Goal: Task Accomplishment & Management: Manage account settings

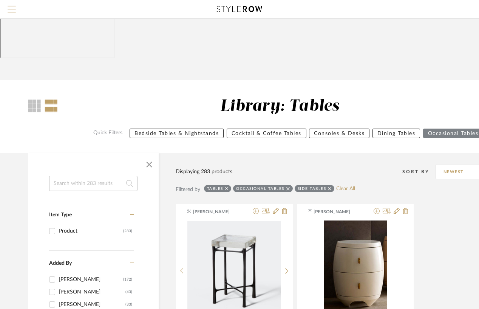
click at [11, 6] on span "Menu" at bounding box center [12, 6] width 8 height 1
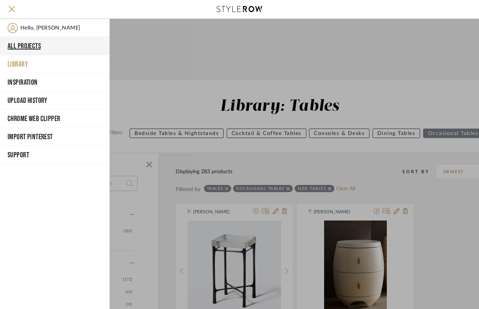
click at [25, 44] on button "All Projects" at bounding box center [55, 46] width 110 height 18
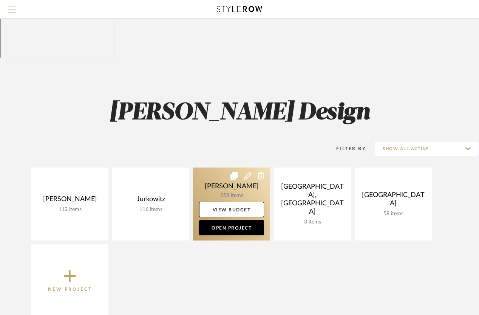
click at [240, 167] on link at bounding box center [231, 203] width 77 height 73
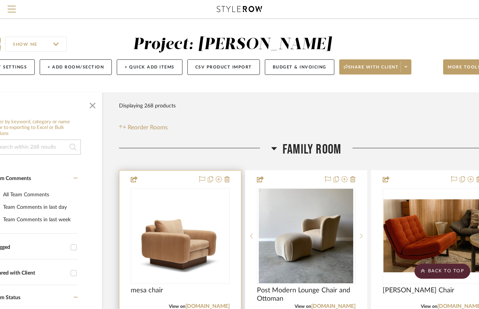
scroll to position [48, 40]
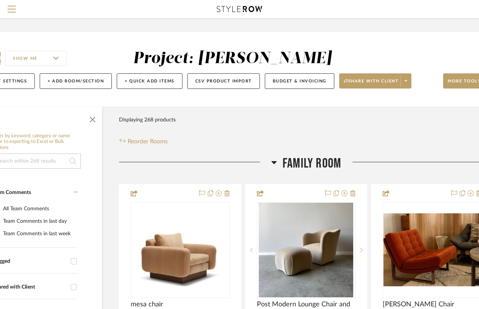
click at [275, 158] on icon at bounding box center [274, 162] width 6 height 9
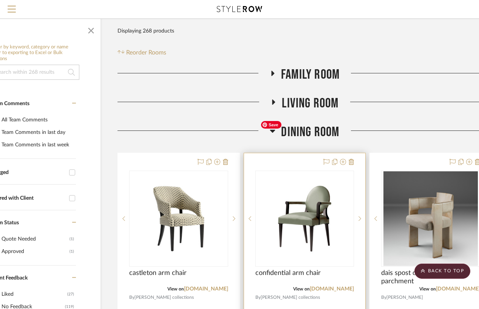
scroll to position [136, 41]
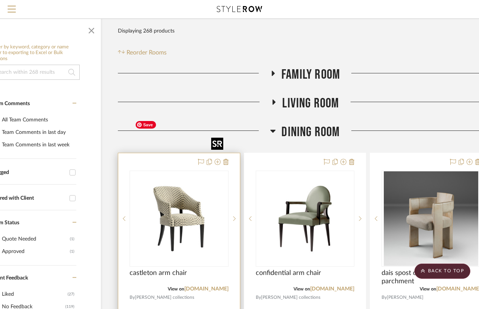
click at [182, 177] on img "0" at bounding box center [179, 218] width 94 height 94
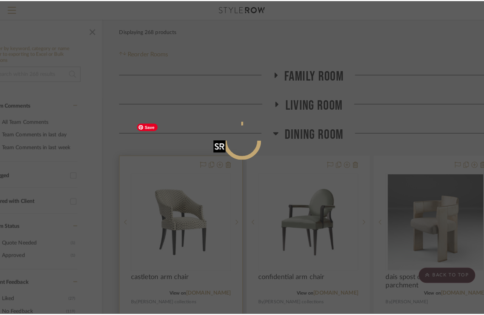
scroll to position [0, 0]
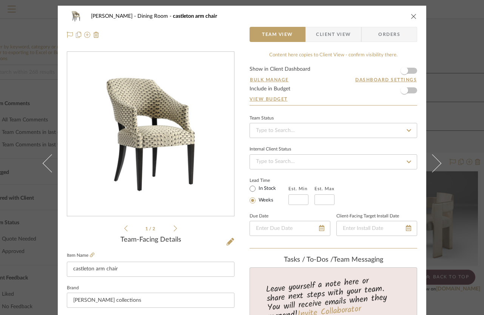
click at [411, 17] on icon "close" at bounding box center [414, 16] width 6 height 6
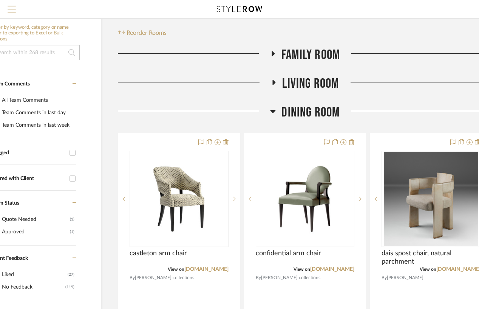
scroll to position [162, 42]
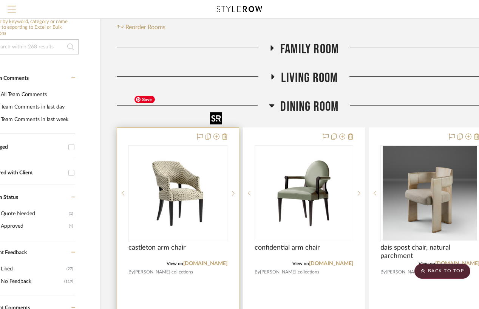
click at [139, 152] on img "0" at bounding box center [178, 193] width 94 height 94
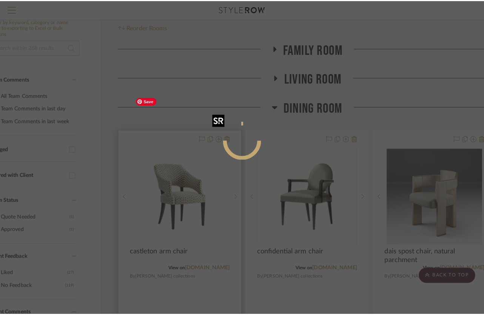
scroll to position [0, 0]
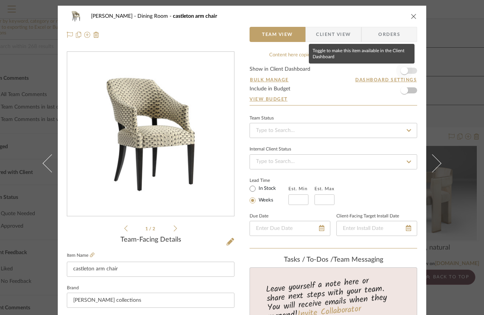
click at [403, 72] on span "button" at bounding box center [405, 71] width 8 height 8
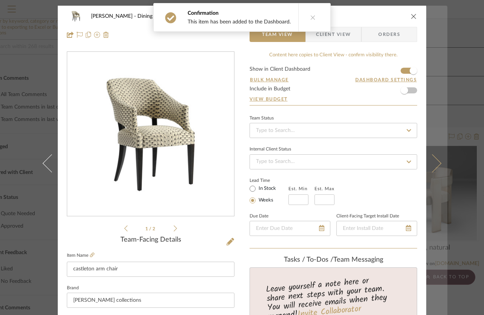
click at [445, 94] on button at bounding box center [437, 163] width 21 height 315
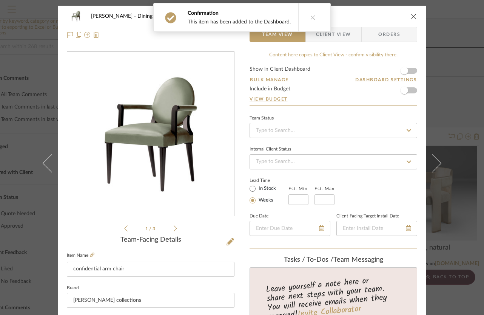
click at [453, 232] on div "[PERSON_NAME] Dining Room confidential arm chair Team View Client View Orders 1…" at bounding box center [242, 157] width 484 height 315
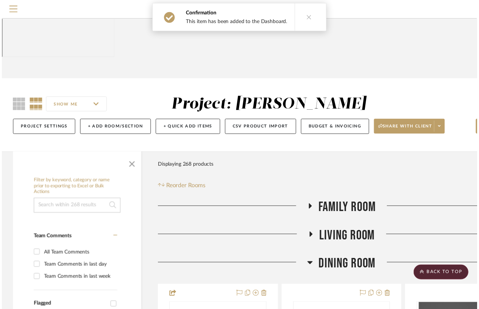
scroll to position [162, 42]
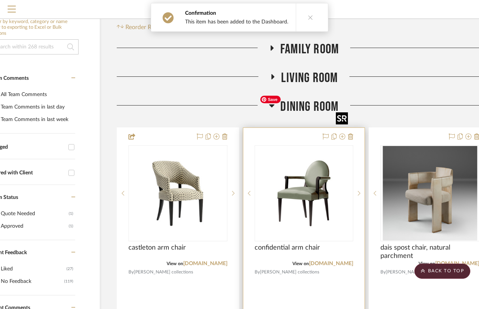
click at [306, 146] on img "0" at bounding box center [304, 193] width 94 height 94
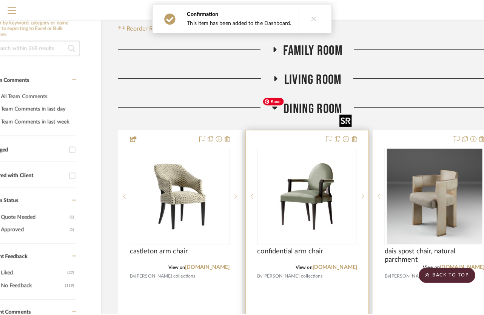
scroll to position [0, 0]
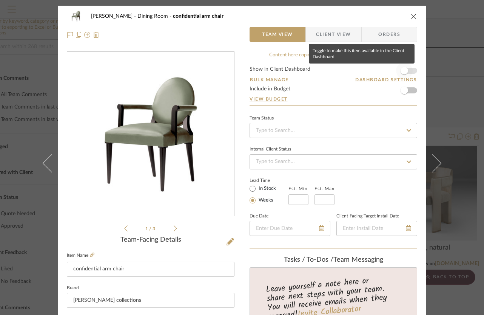
click at [401, 74] on span "button" at bounding box center [405, 71] width 8 height 8
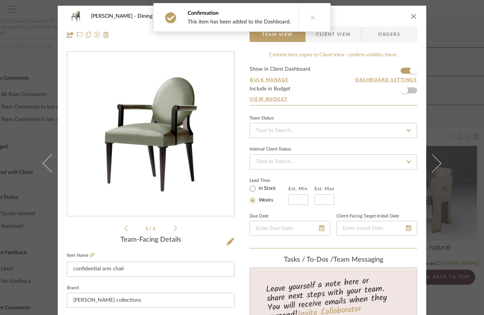
click at [464, 131] on div "[PERSON_NAME] Dining Room confidential arm chair Team View Client View Orders 1…" at bounding box center [242, 157] width 484 height 315
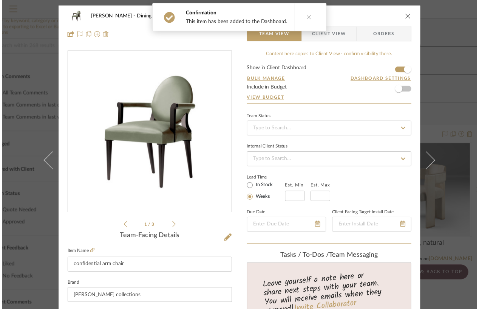
scroll to position [162, 42]
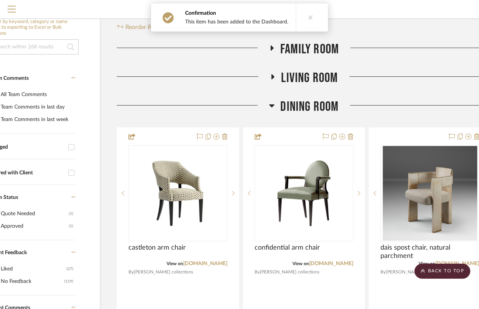
click at [391, 99] on div at bounding box center [415, 108] width 152 height 19
click at [392, 128] on div at bounding box center [430, 293] width 122 height 331
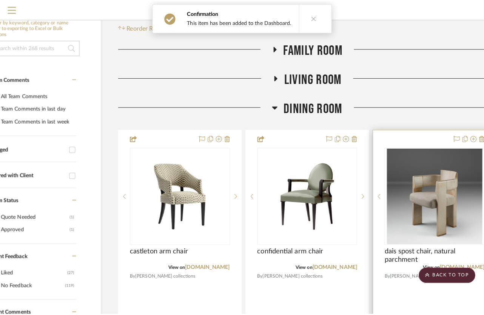
scroll to position [0, 0]
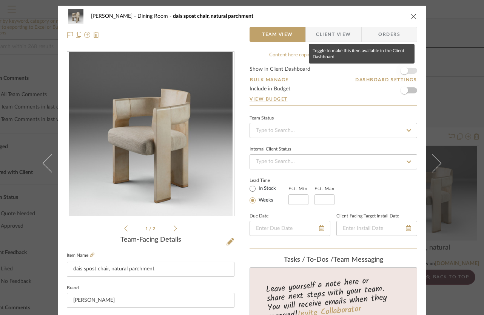
click at [401, 71] on span "button" at bounding box center [405, 71] width 8 height 8
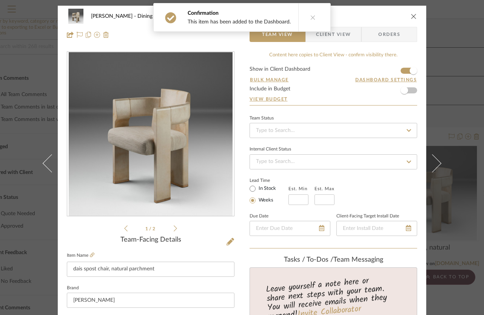
click at [452, 35] on div "[PERSON_NAME] Dining Room dais spost chair, natural parchment Team View Client …" at bounding box center [242, 157] width 484 height 315
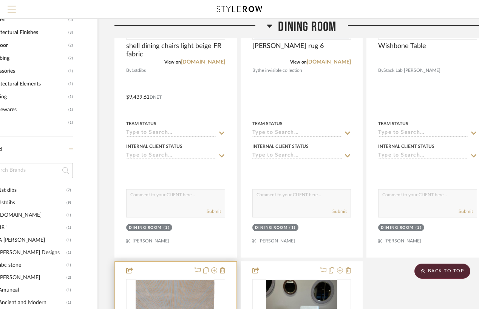
scroll to position [568, 45]
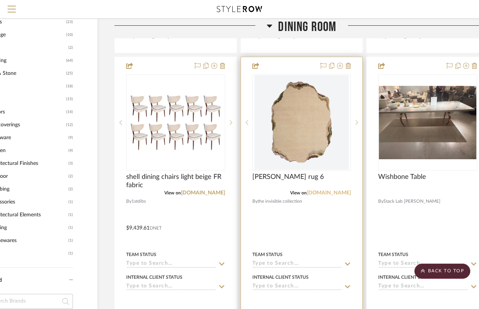
click at [307, 190] on link "[DOMAIN_NAME]" at bounding box center [329, 192] width 44 height 5
